Goal: Task Accomplishment & Management: Manage account settings

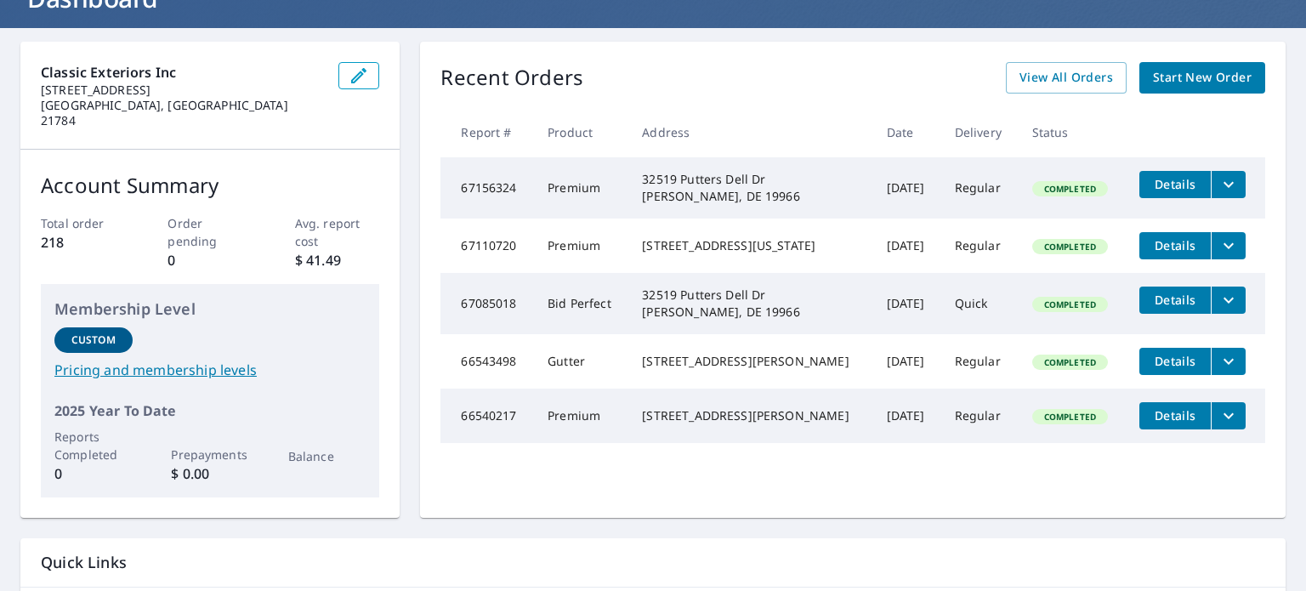
scroll to position [65, 0]
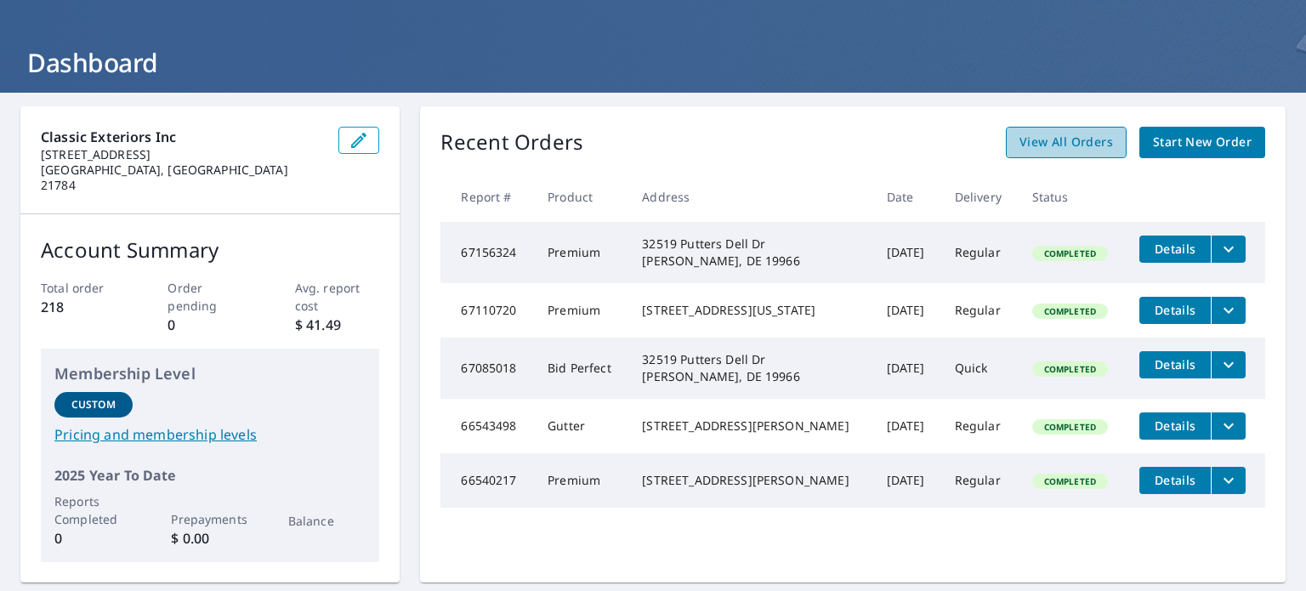
click at [1066, 139] on span "View All Orders" at bounding box center [1066, 142] width 94 height 21
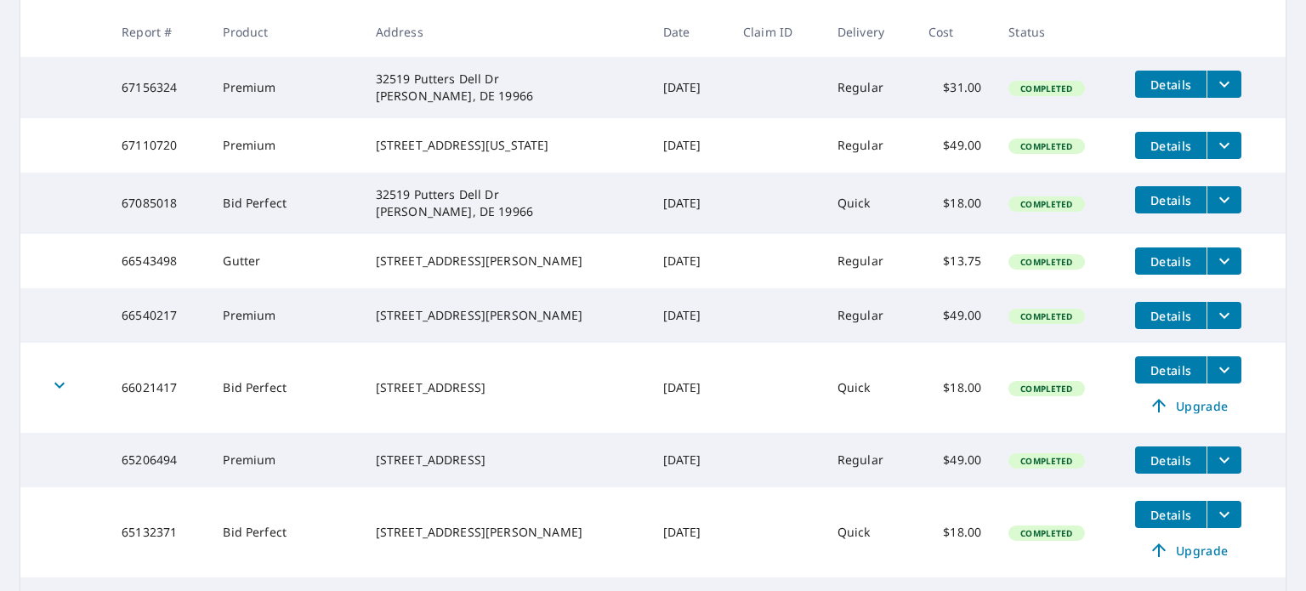
scroll to position [580, 0]
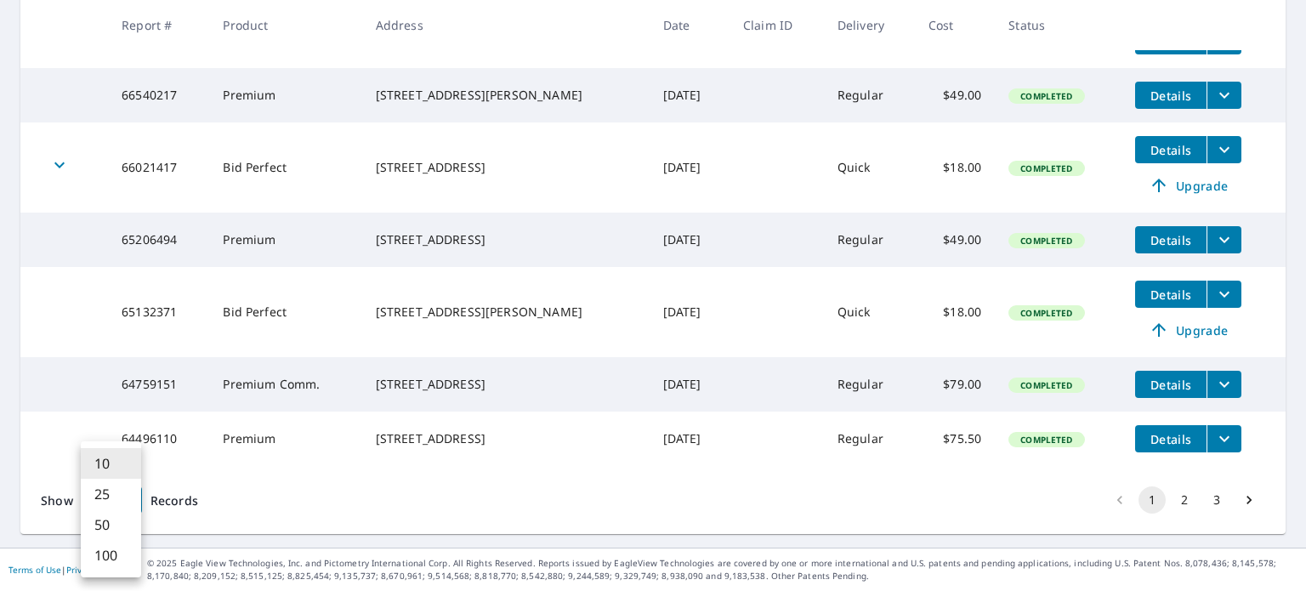
click at [120, 498] on body "AD AD Dashboard Order History Order AD Dashboard / Order History Order History …" at bounding box center [653, 295] width 1306 height 591
click at [99, 519] on li "50" at bounding box center [111, 524] width 60 height 31
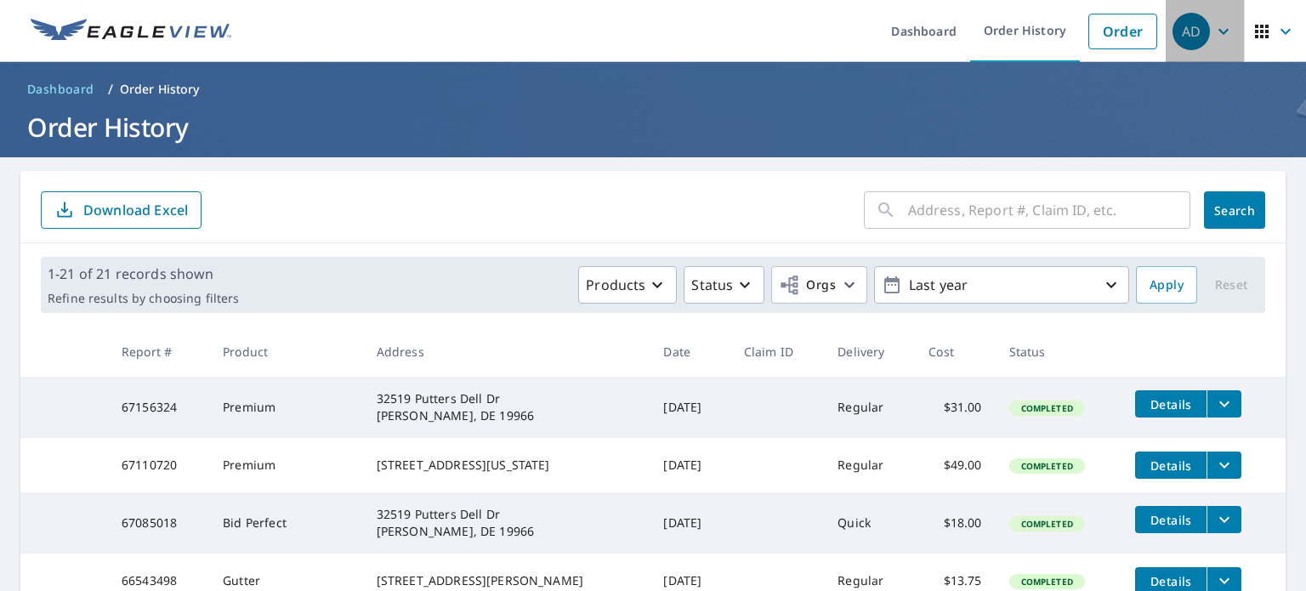
click at [1172, 26] on div "AD" at bounding box center [1190, 31] width 37 height 37
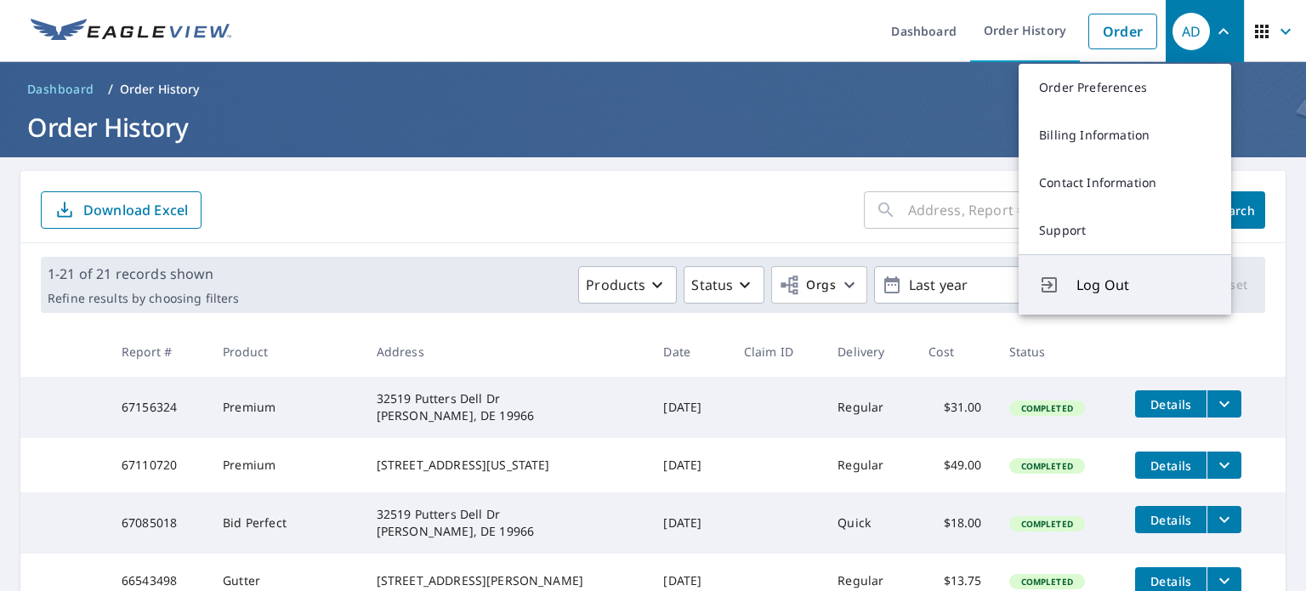
click at [1091, 278] on span "Log Out" at bounding box center [1143, 285] width 134 height 20
